Goal: Go to known website: Access a specific website the user already knows

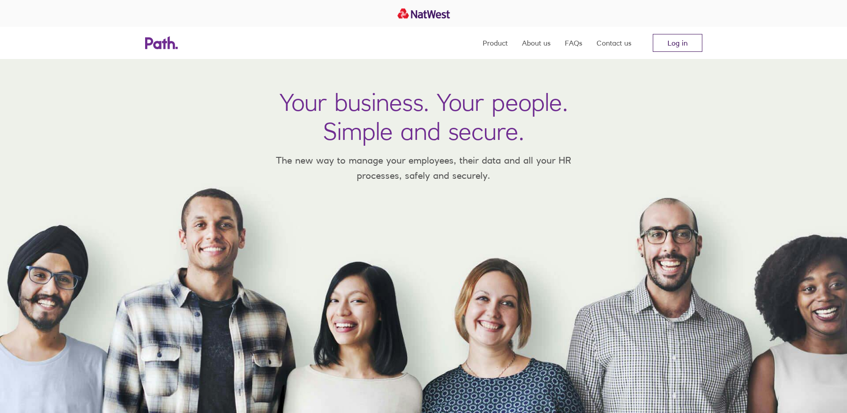
click at [672, 40] on link "Log in" at bounding box center [678, 43] width 50 height 18
click at [669, 35] on link "Log in" at bounding box center [678, 43] width 50 height 18
